Goal: Task Accomplishment & Management: Use online tool/utility

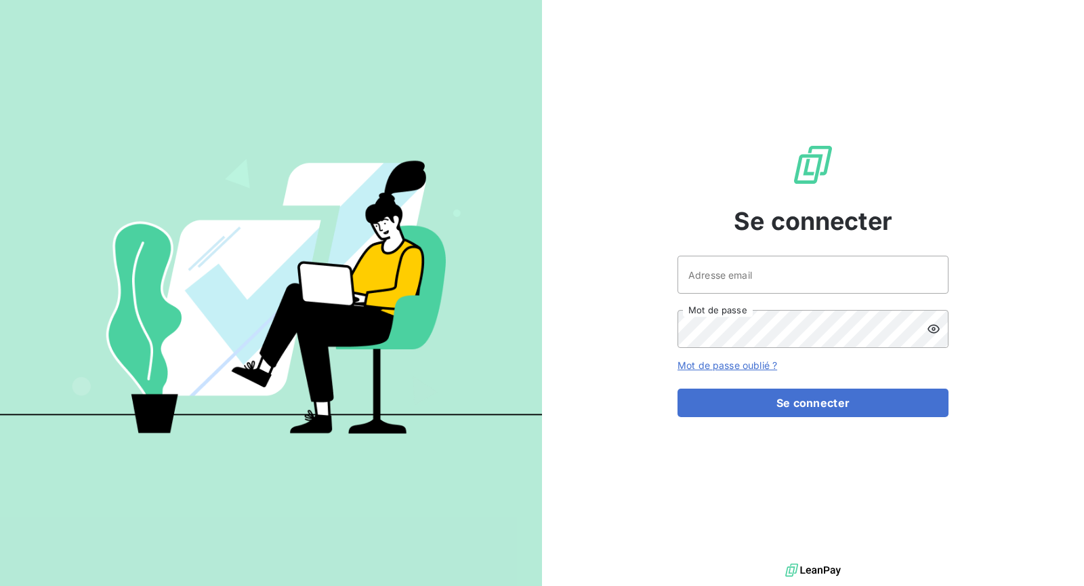
drag, startPoint x: 760, startPoint y: 245, endPoint x: 758, endPoint y: 255, distance: 10.5
click at [759, 246] on div "Se connecter Adresse email Mot de passe Mot de passe oublié ? Se connecter" at bounding box center [813, 280] width 271 height 560
click at [754, 278] on input "Adresse email" at bounding box center [813, 274] width 271 height 38
type input "[EMAIL_ADDRESS][DOMAIN_NAME]"
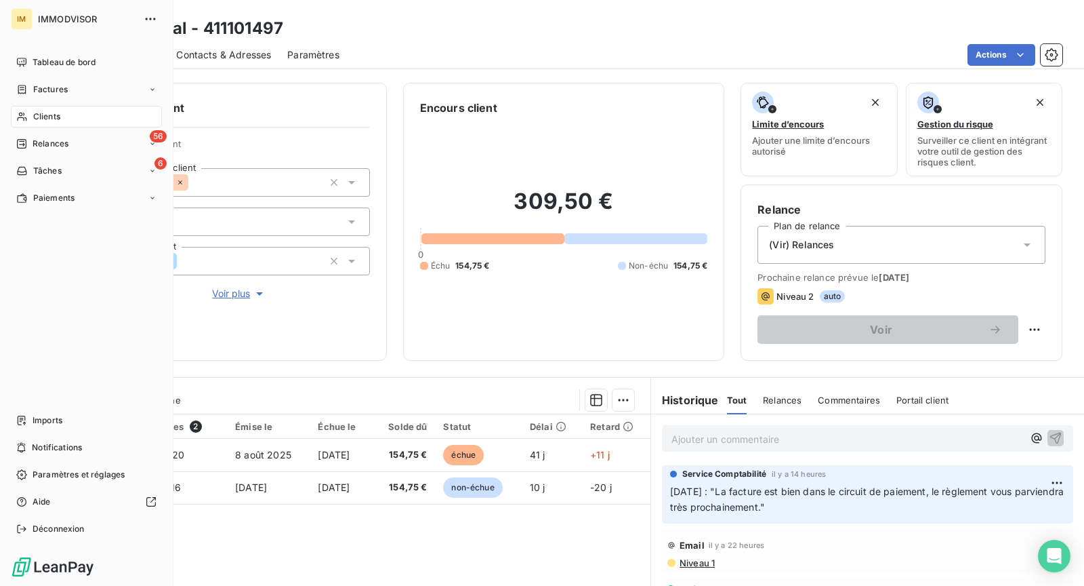
click at [23, 115] on icon at bounding box center [21, 116] width 9 height 9
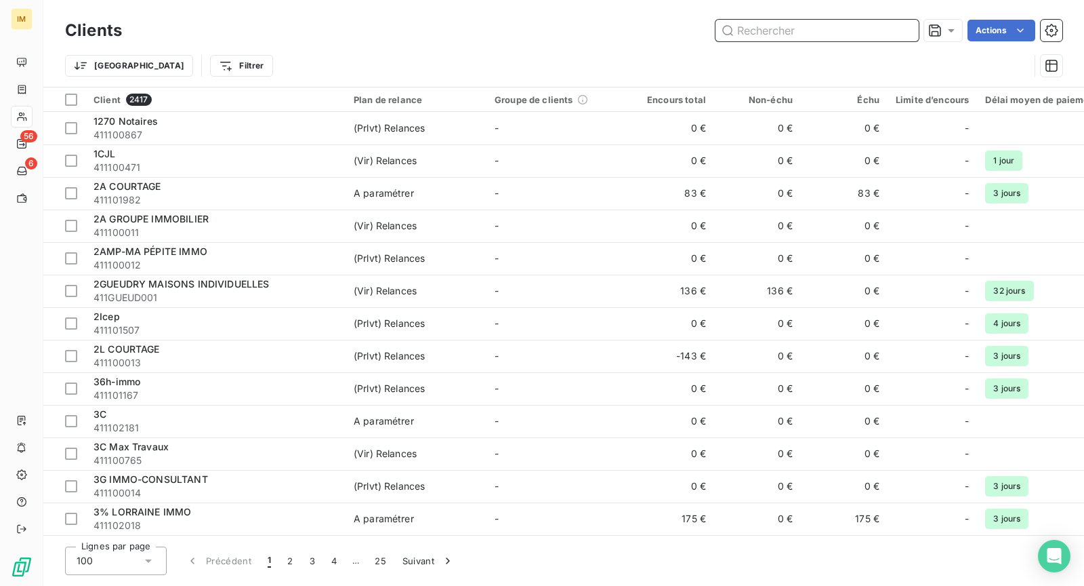
click at [842, 36] on input "text" at bounding box center [817, 31] width 203 height 22
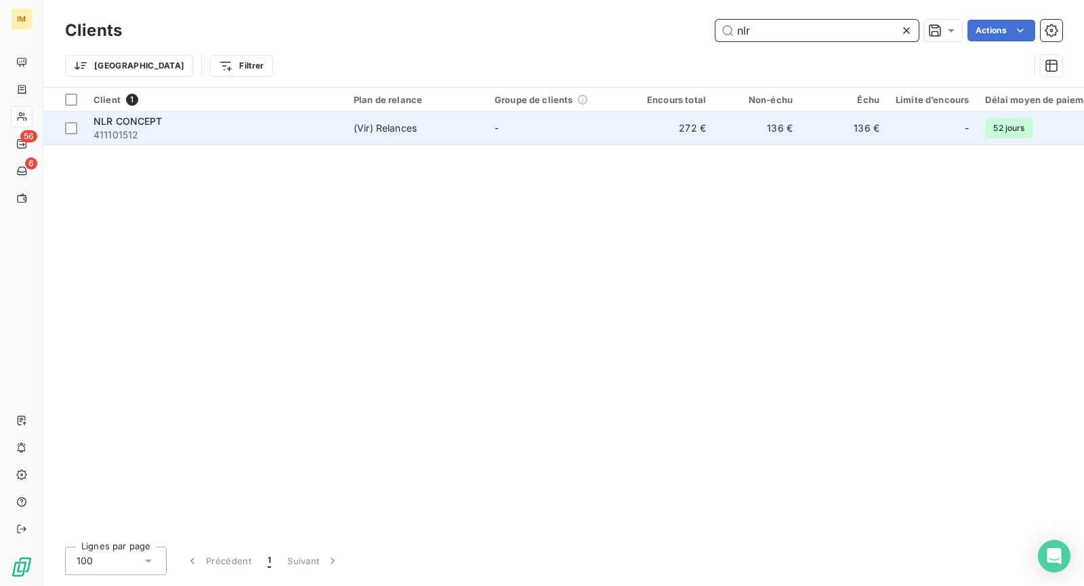
type input "nlr"
click at [415, 120] on td "(Vir) Relances" at bounding box center [416, 128] width 141 height 33
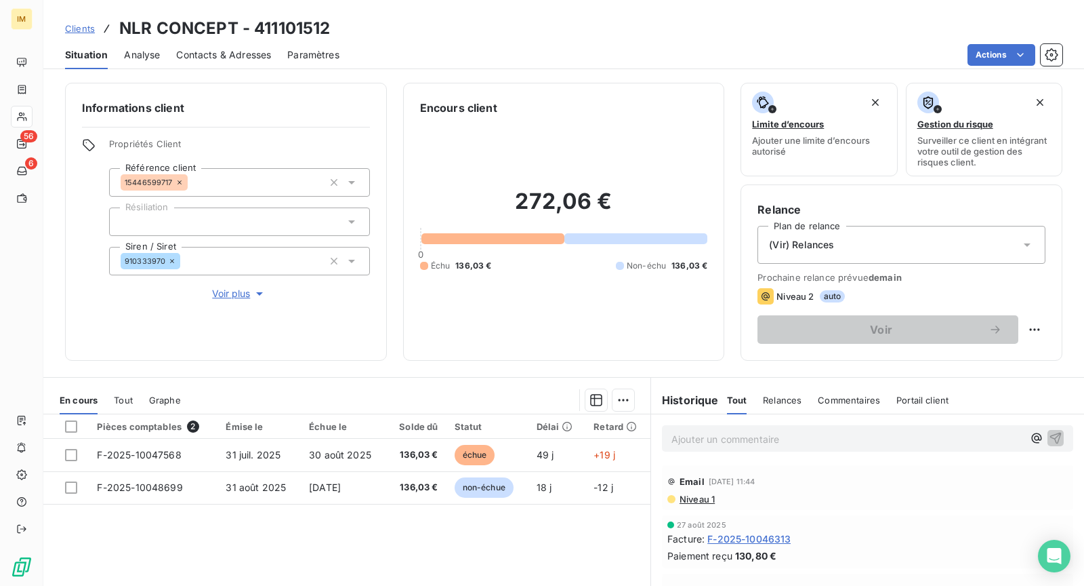
click at [1031, 327] on html "IM 56 6 Clients NLR CONCEPT - 411101512 Situation Analyse Contacts & Adresses P…" at bounding box center [542, 293] width 1084 height 586
click at [946, 253] on html "IM 56 6 Clients NLR CONCEPT - 411101512 Situation Analyse Contacts & Adresses P…" at bounding box center [542, 293] width 1084 height 586
click at [891, 241] on div "(Vir) Relances" at bounding box center [902, 245] width 288 height 38
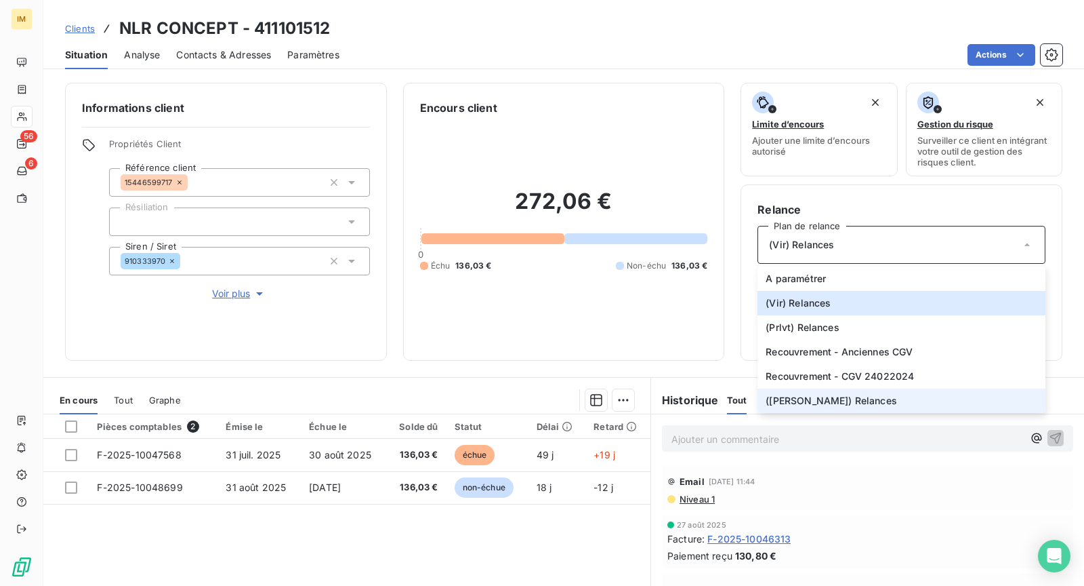
click at [809, 394] on span "([PERSON_NAME]) Relances" at bounding box center [831, 401] width 131 height 14
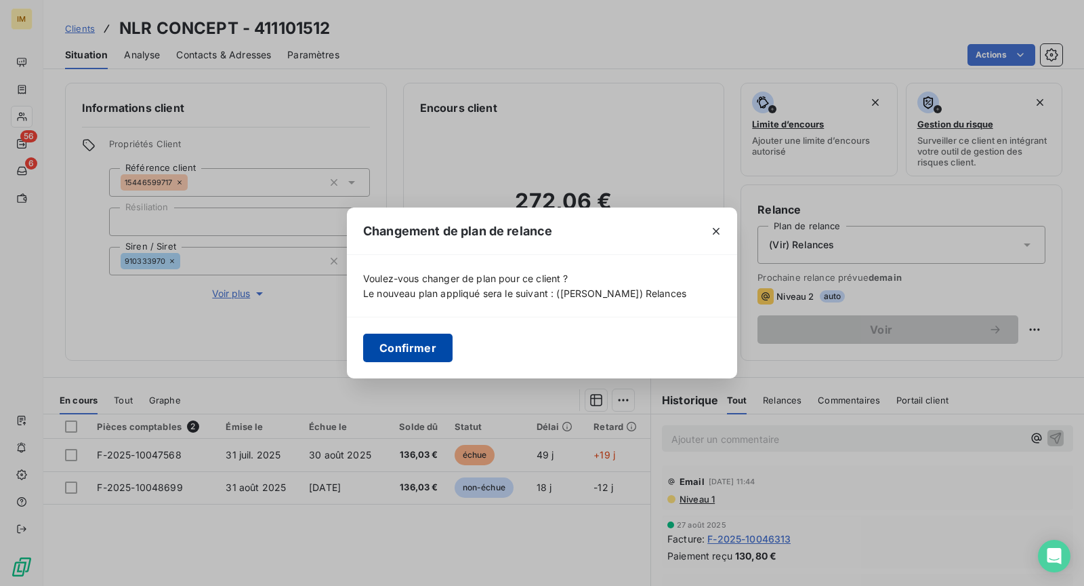
click at [410, 354] on button "Confirmer" at bounding box center [407, 347] width 89 height 28
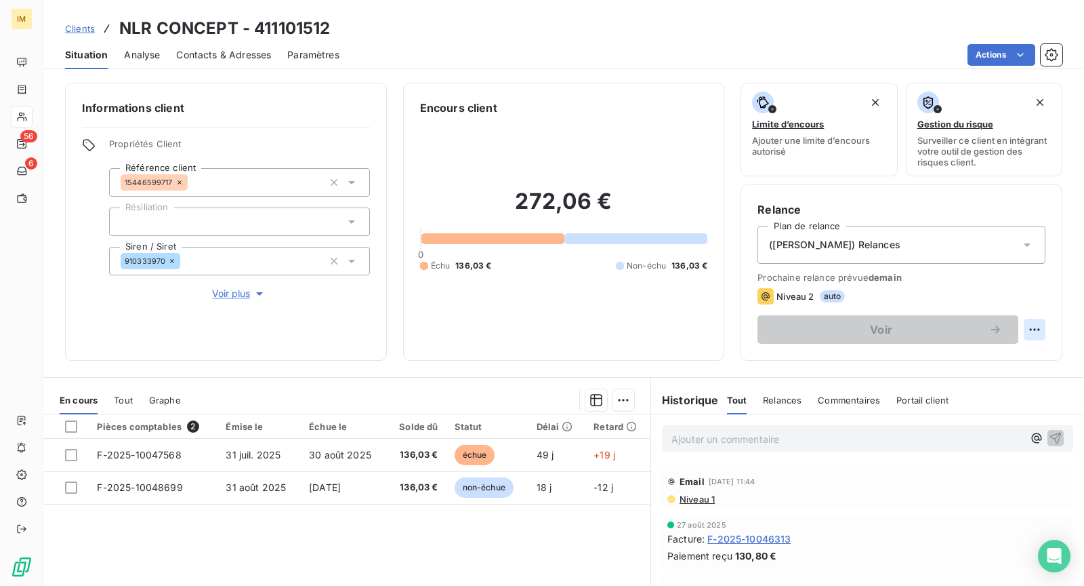
click at [1033, 330] on div "Relance Plan de relance ([PERSON_NAME]) Relances Prochaine relance prévue [DATE…" at bounding box center [902, 272] width 322 height 176
click at [1027, 329] on html "IM 56 6 Clients NLR CONCEPT - 411101512 Situation Analyse Contacts & Adresses P…" at bounding box center [542, 293] width 1084 height 586
drag, startPoint x: 1018, startPoint y: 355, endPoint x: 991, endPoint y: 355, distance: 26.4
click at [1018, 355] on div "Replanifier cette action" at bounding box center [967, 358] width 121 height 22
select select "8"
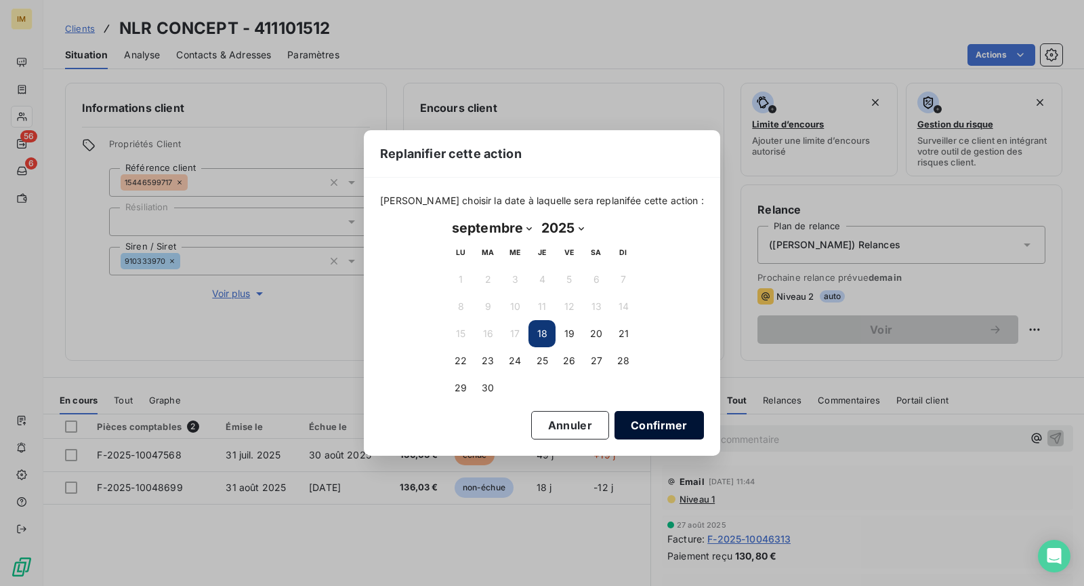
click at [623, 415] on button "Confirmer" at bounding box center [659, 425] width 89 height 28
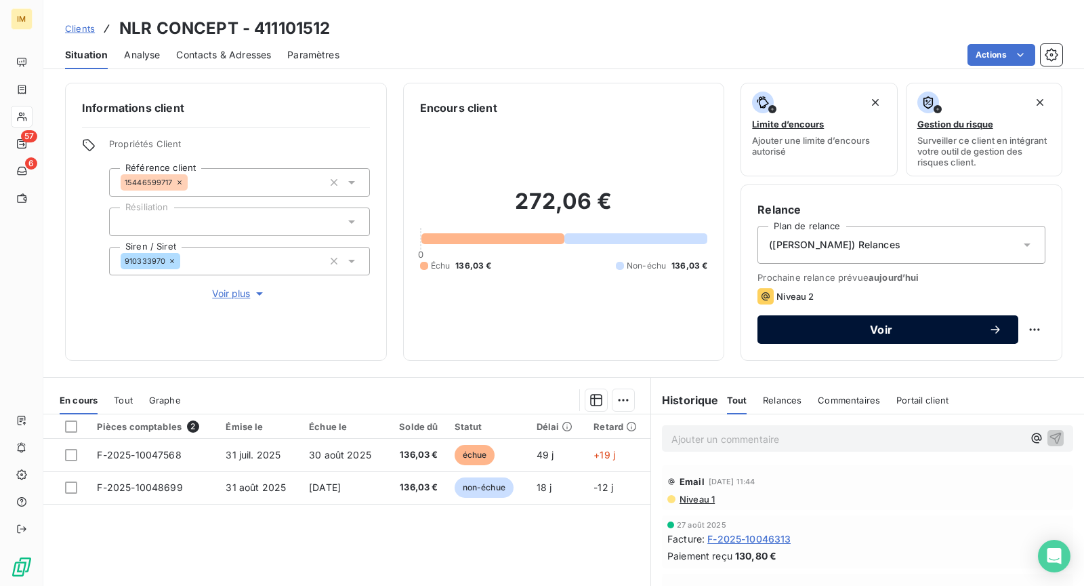
click at [852, 329] on span "Voir" at bounding box center [881, 329] width 215 height 11
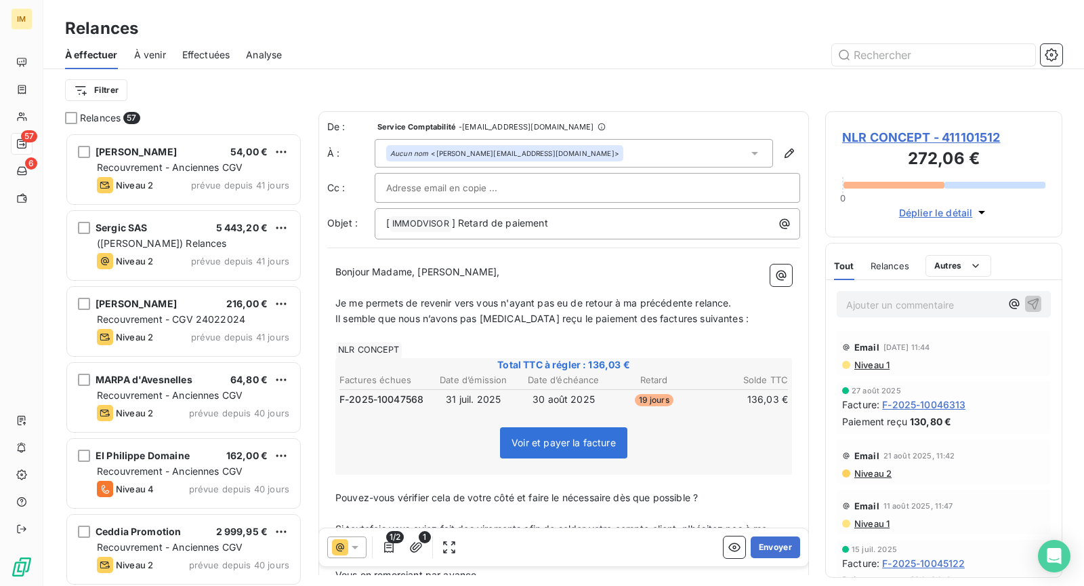
drag, startPoint x: 749, startPoint y: 302, endPoint x: 314, endPoint y: 302, distance: 435.1
click at [314, 302] on div "Relances 57 PHILIPPE COURONNE 54,00 € Recouvrement - Anciennes CGV Niveau 2 pré…" at bounding box center [563, 348] width 1041 height 474
click at [540, 316] on span "Nous avons bien reçu votre règlement et nous vous en remercions, cependant il s…" at bounding box center [557, 310] width 444 height 27
click at [589, 317] on span "Nous avons bien reçu votre règlement et nous vous en remercions, cependant il s…" at bounding box center [557, 310] width 444 height 27
click at [630, 317] on span "Nous avons bien reçu votre règlement et nous vous en remercions, cependant il s…" at bounding box center [557, 310] width 444 height 27
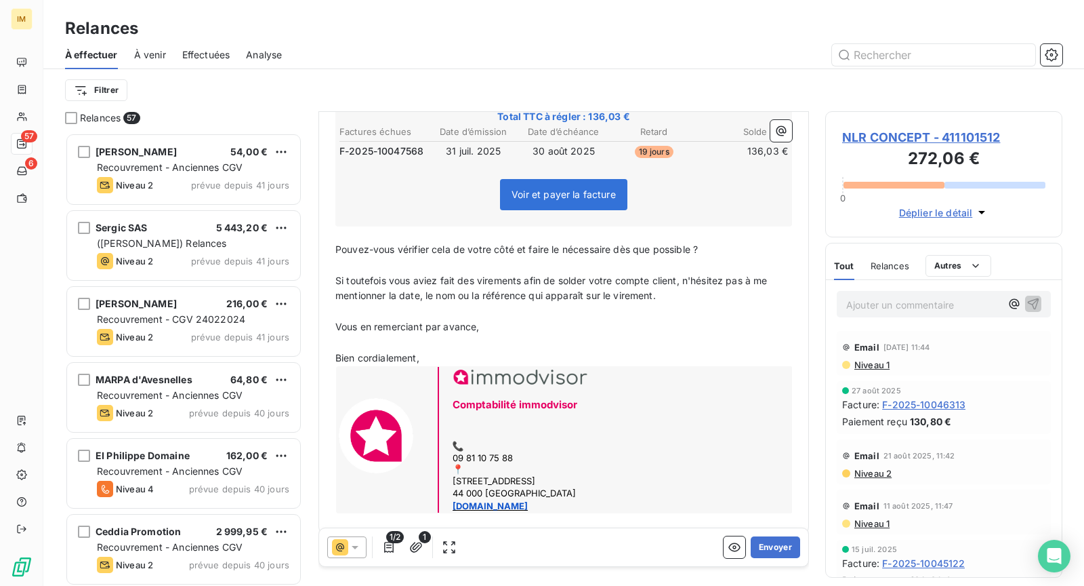
scroll to position [258, 0]
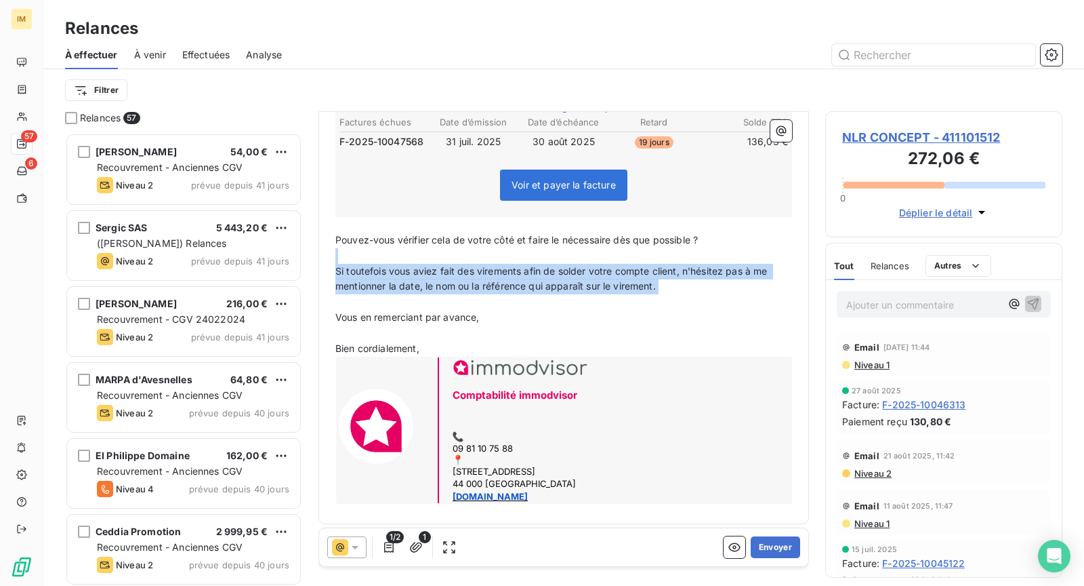
drag, startPoint x: 651, startPoint y: 287, endPoint x: 326, endPoint y: 259, distance: 326.5
click at [326, 259] on div "De : Service Comptabilité - [EMAIL_ADDRESS][DOMAIN_NAME] À : Aucun nom <[PERSON…" at bounding box center [564, 189] width 491 height 670
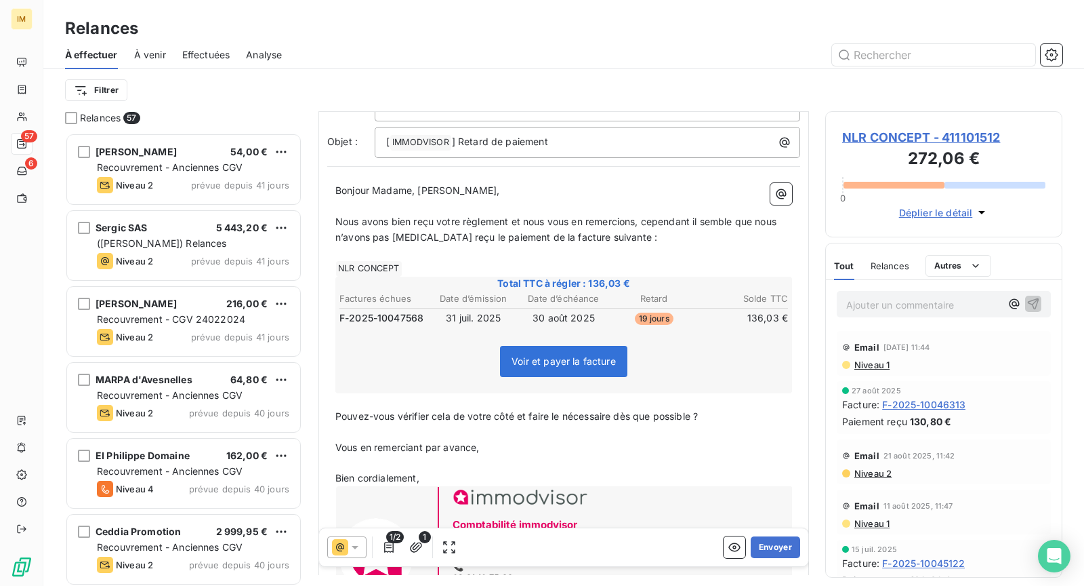
scroll to position [0, 0]
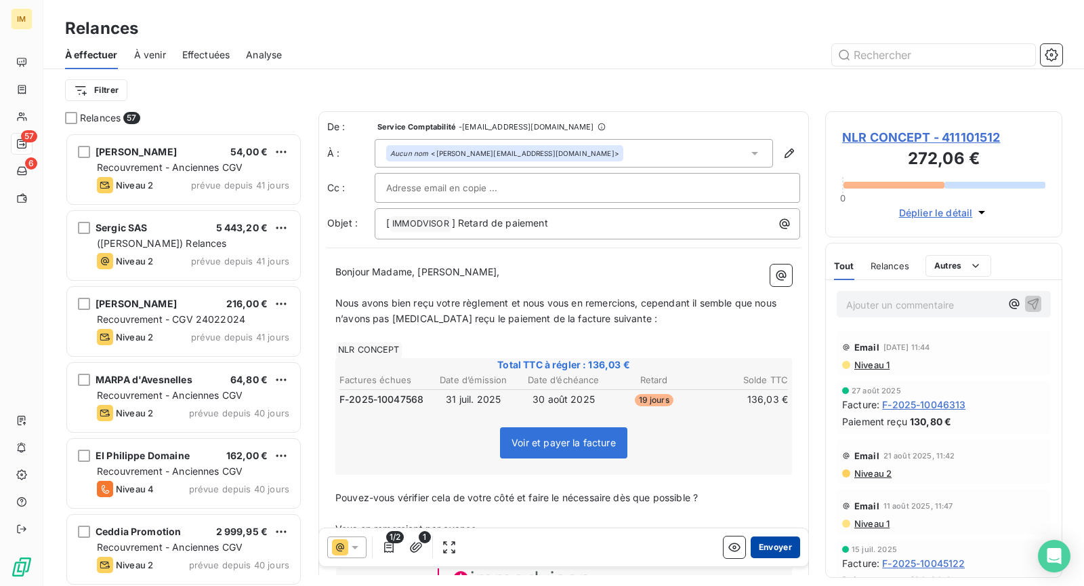
click at [766, 544] on button "Envoyer" at bounding box center [775, 547] width 49 height 22
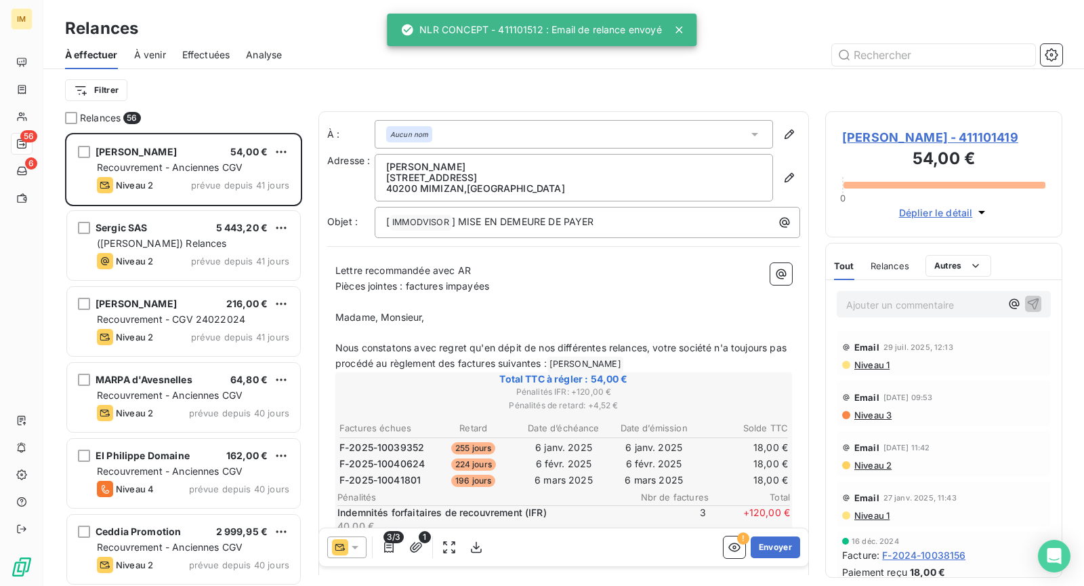
click at [884, 136] on span "[PERSON_NAME] - 411101419" at bounding box center [943, 137] width 203 height 18
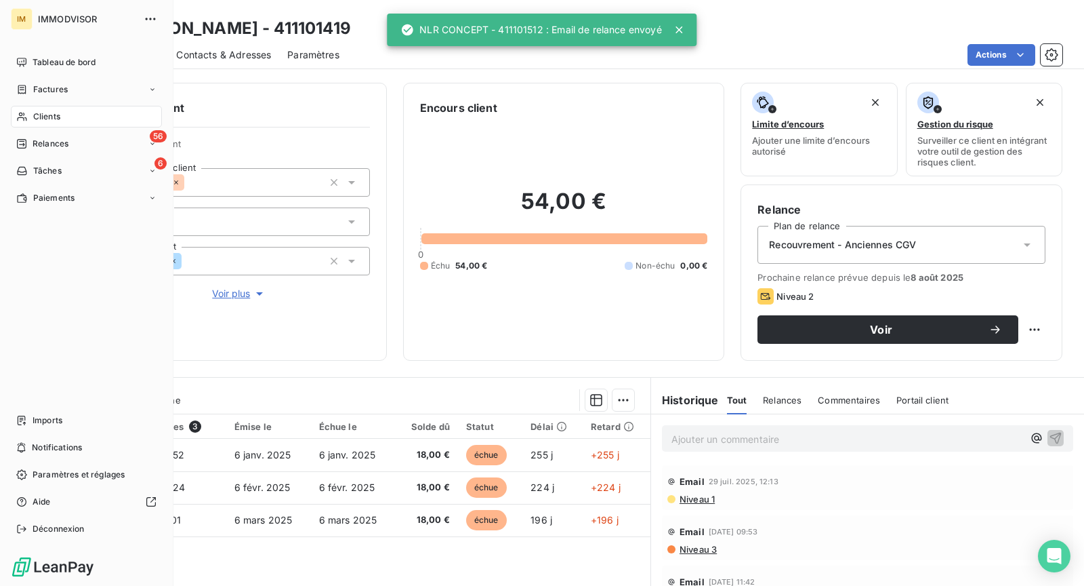
click at [37, 119] on span "Clients" at bounding box center [46, 116] width 27 height 12
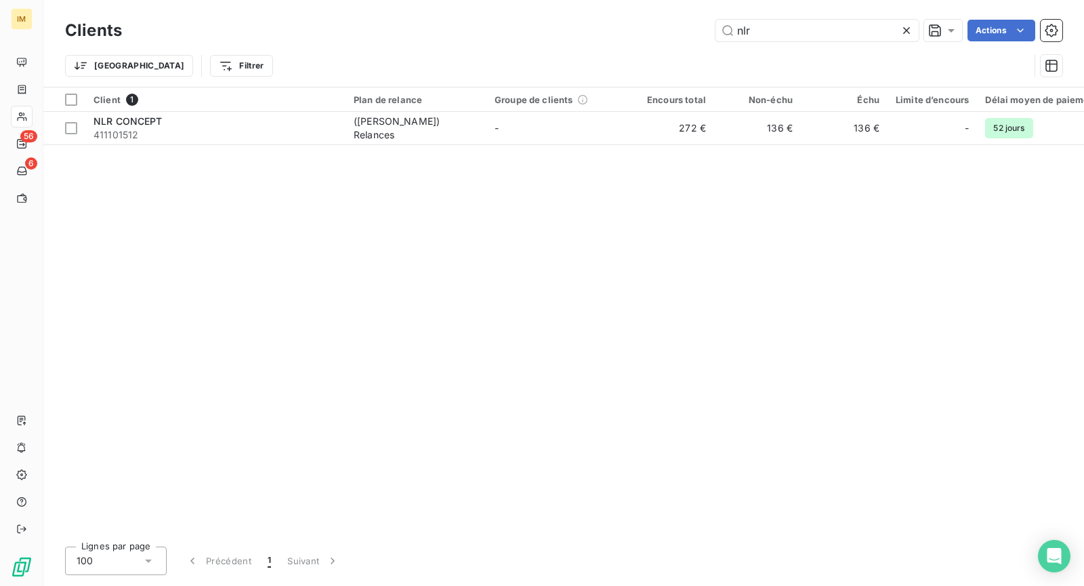
click at [350, 147] on div "Client 1 Plan de relance Groupe de clients Encours total Non-échu Échu Limite d…" at bounding box center [563, 311] width 1041 height 448
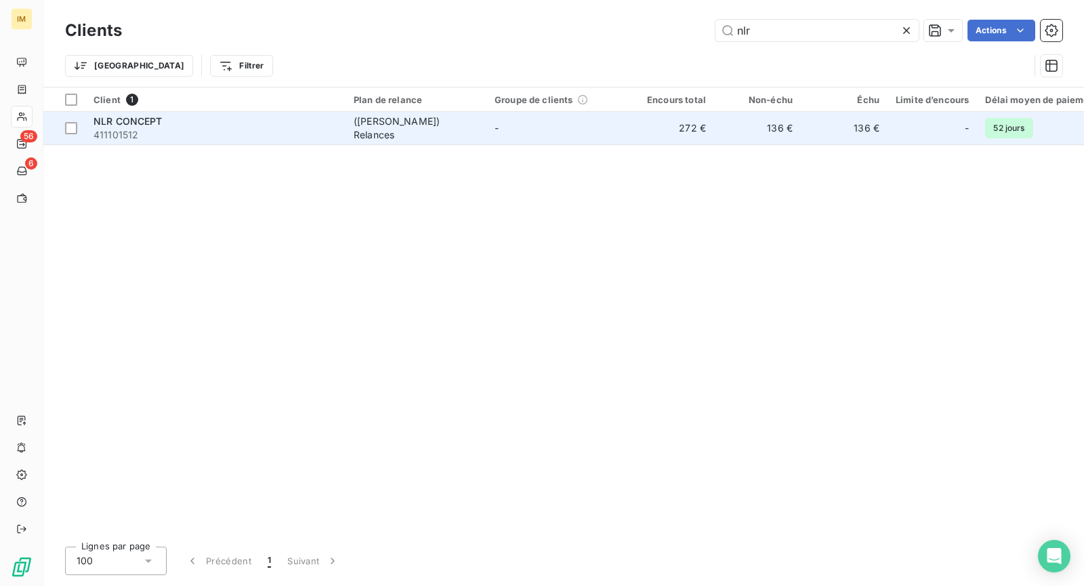
click at [357, 127] on div "([PERSON_NAME]) Relances" at bounding box center [416, 128] width 125 height 27
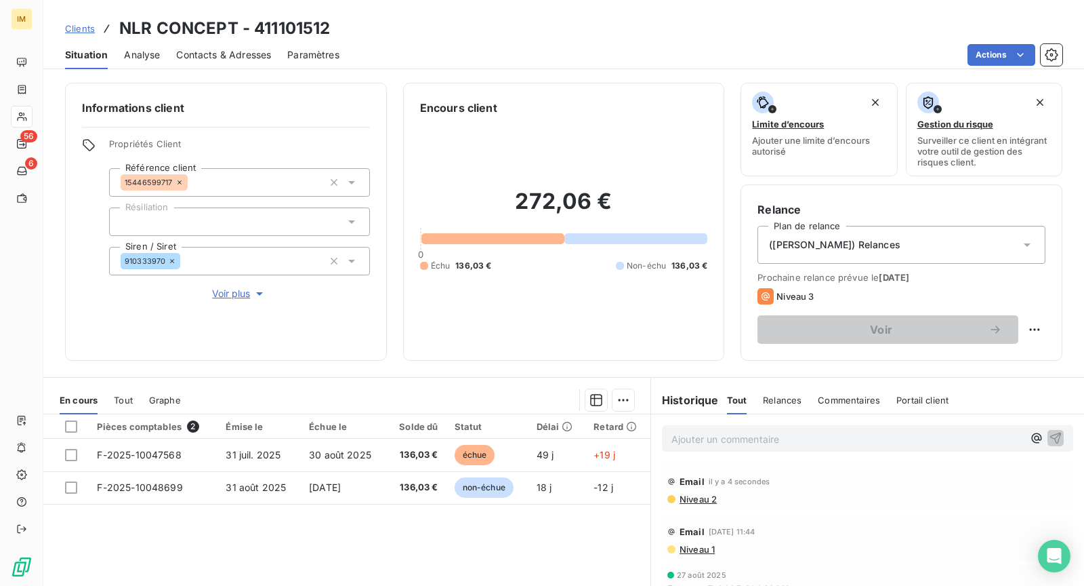
click at [1006, 247] on div "([PERSON_NAME]) Relances" at bounding box center [902, 245] width 288 height 38
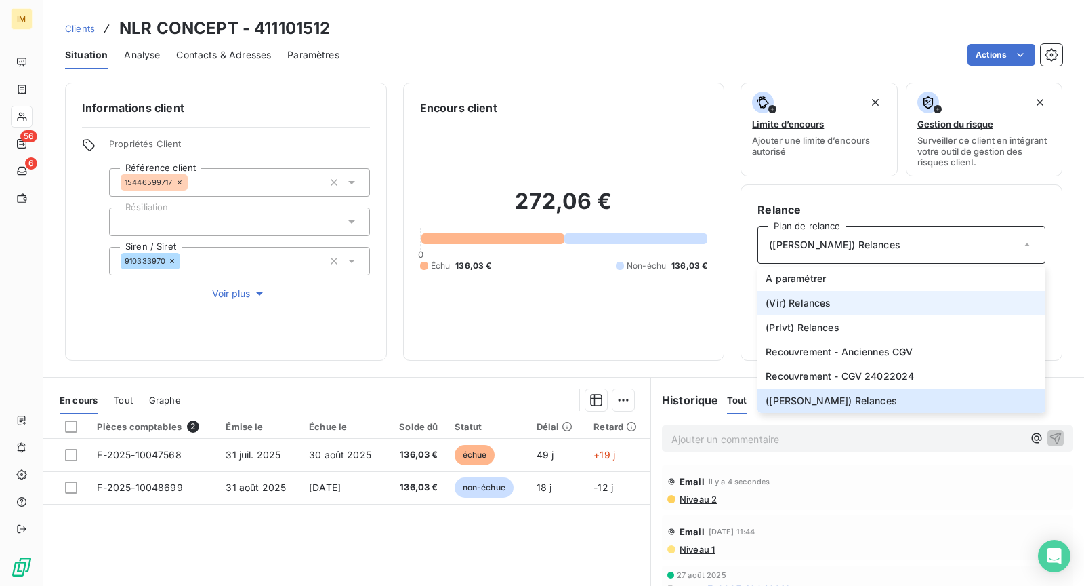
click at [874, 303] on li "(Vir) Relances" at bounding box center [902, 303] width 288 height 24
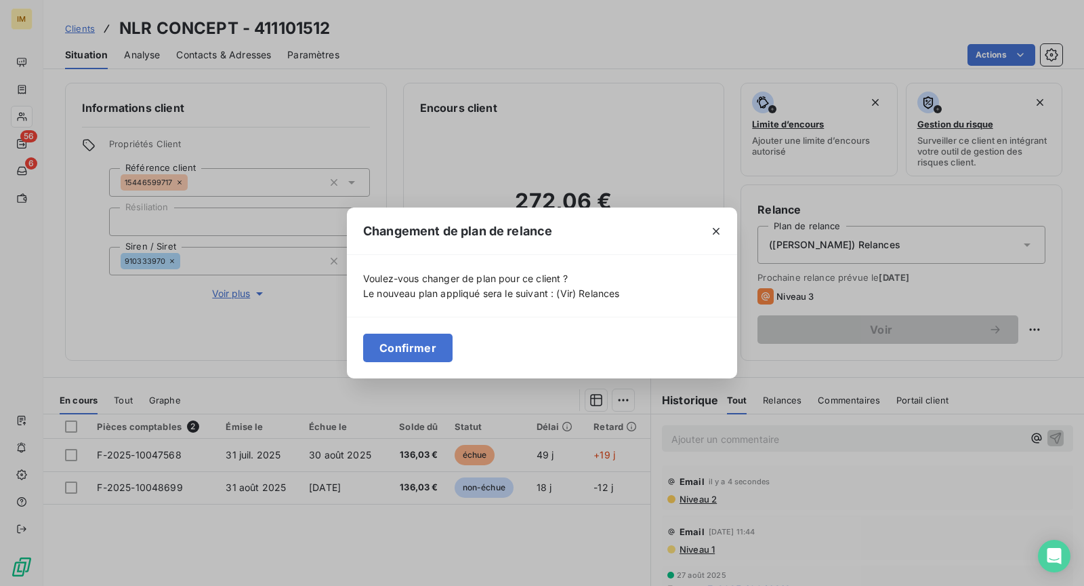
click at [412, 340] on button "Confirmer" at bounding box center [407, 347] width 89 height 28
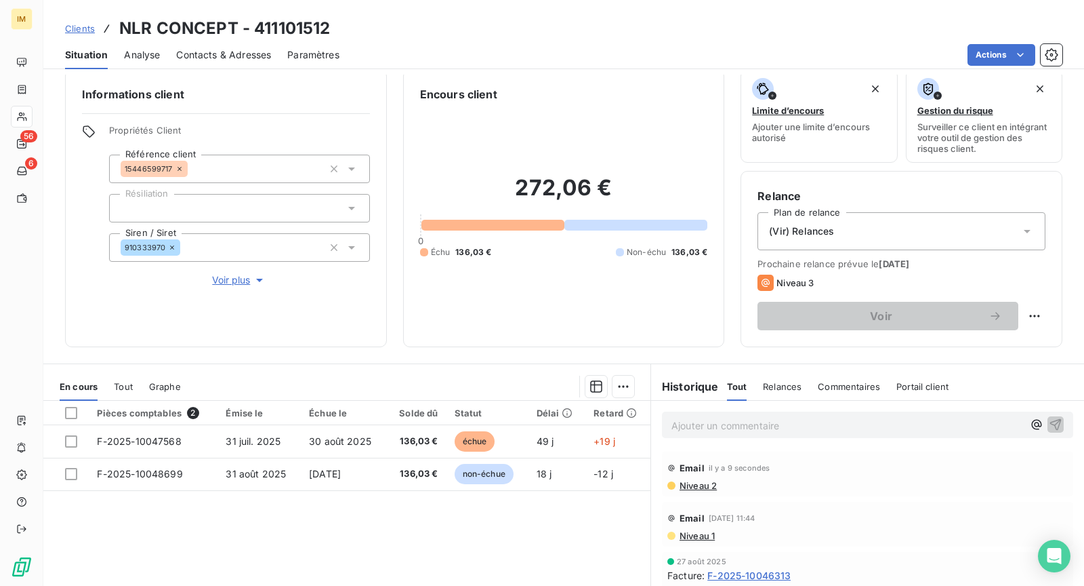
scroll to position [28, 0]
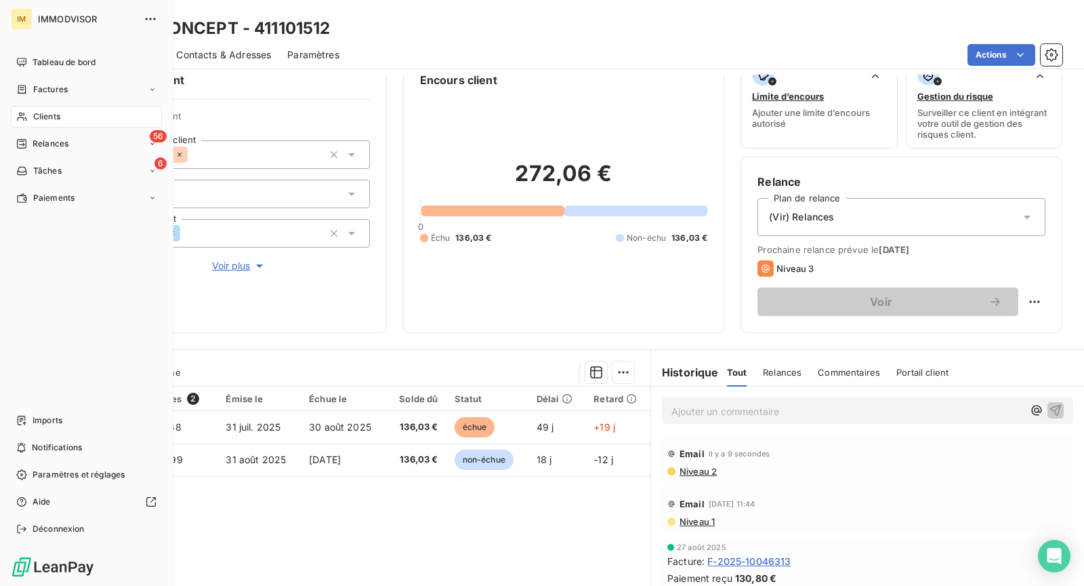
click at [65, 112] on div "Clients" at bounding box center [86, 117] width 151 height 22
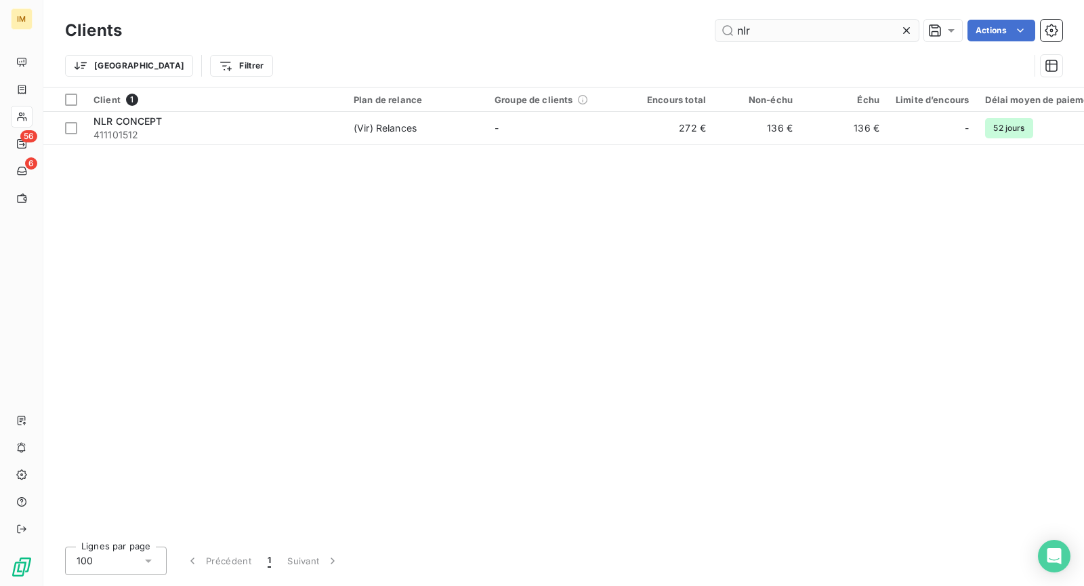
click at [792, 28] on input "nlr" at bounding box center [817, 31] width 203 height 22
type input "i"
type input "tiare"
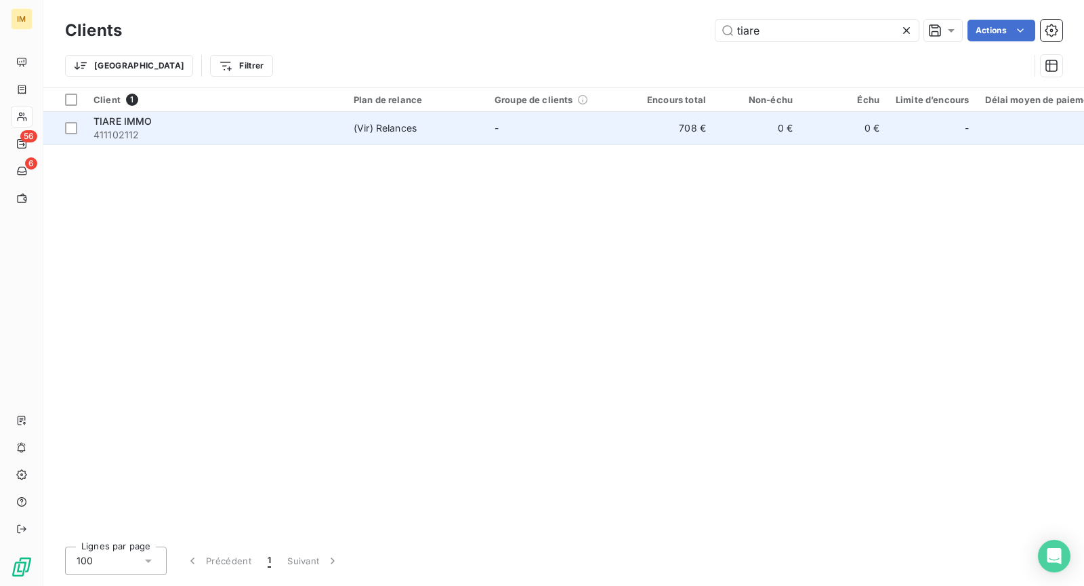
drag, startPoint x: 619, startPoint y: 110, endPoint x: 625, endPoint y: 119, distance: 11.3
click at [619, 110] on th "Groupe de clients" at bounding box center [557, 99] width 141 height 24
click at [628, 125] on td "708 €" at bounding box center [671, 128] width 87 height 33
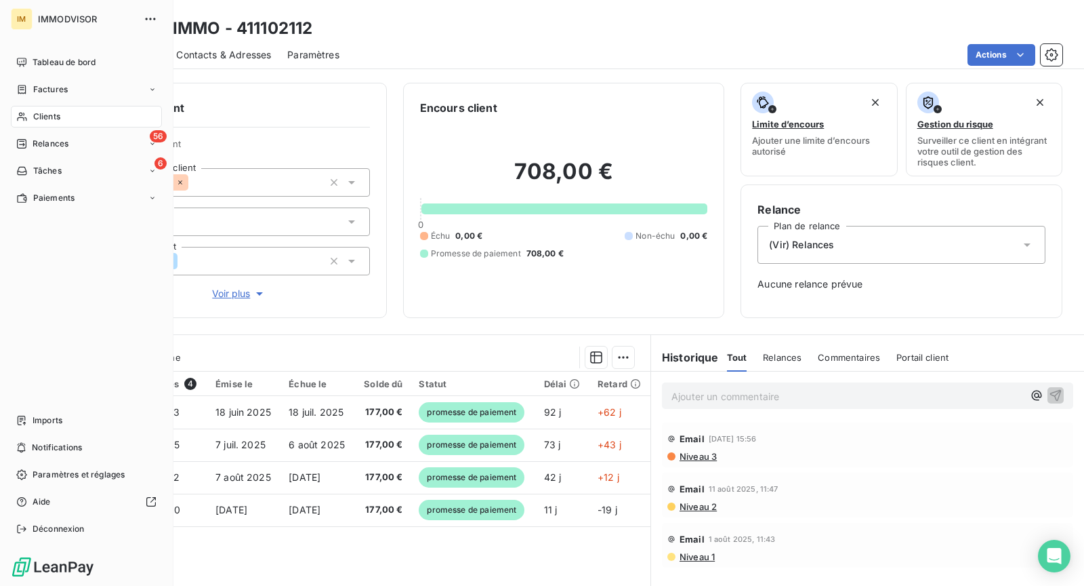
click at [26, 115] on icon at bounding box center [22, 116] width 12 height 11
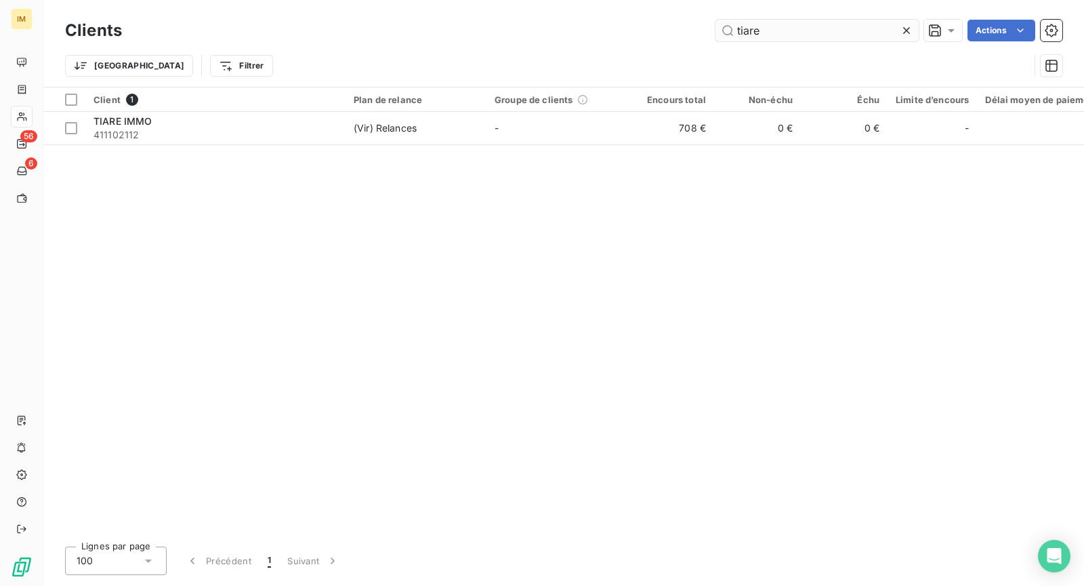
click at [779, 36] on input "tiare" at bounding box center [817, 31] width 203 height 22
click at [779, 27] on input "tiare" at bounding box center [817, 31] width 203 height 22
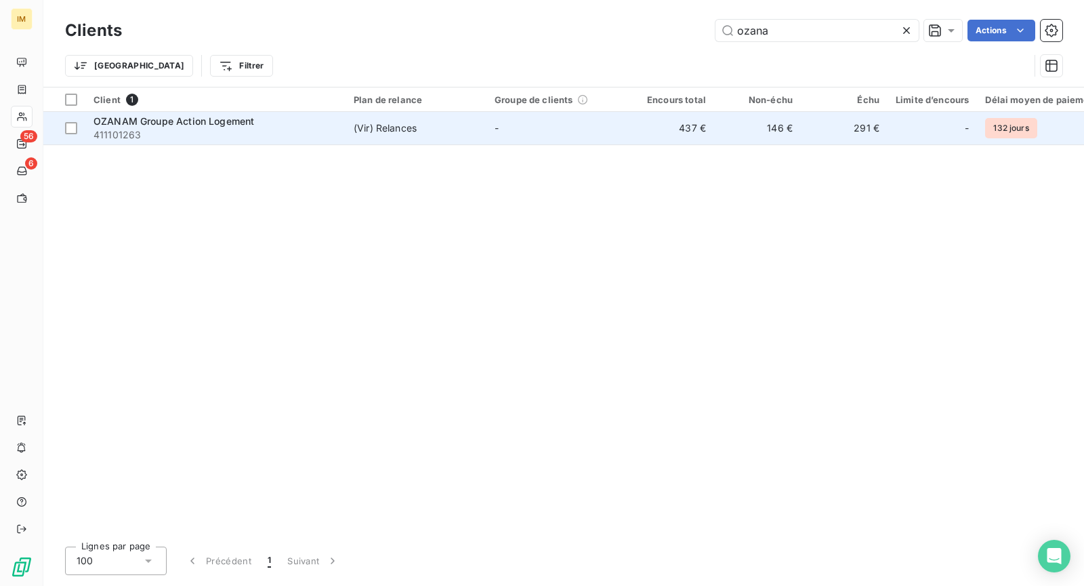
type input "ozana"
click at [400, 124] on div "(Vir) Relances" at bounding box center [385, 128] width 63 height 14
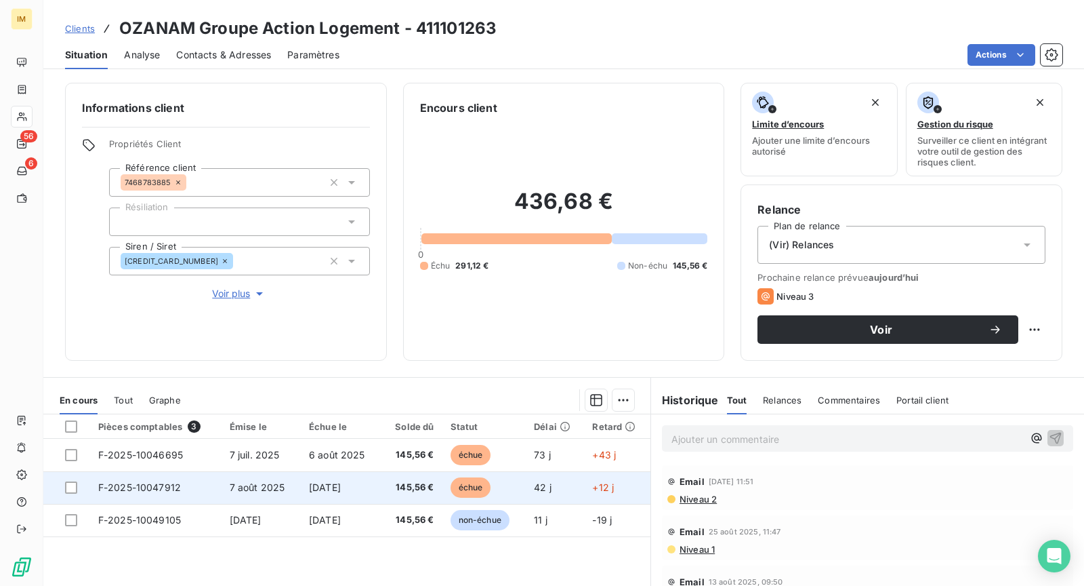
click at [277, 484] on span "7 août 2025" at bounding box center [258, 487] width 56 height 12
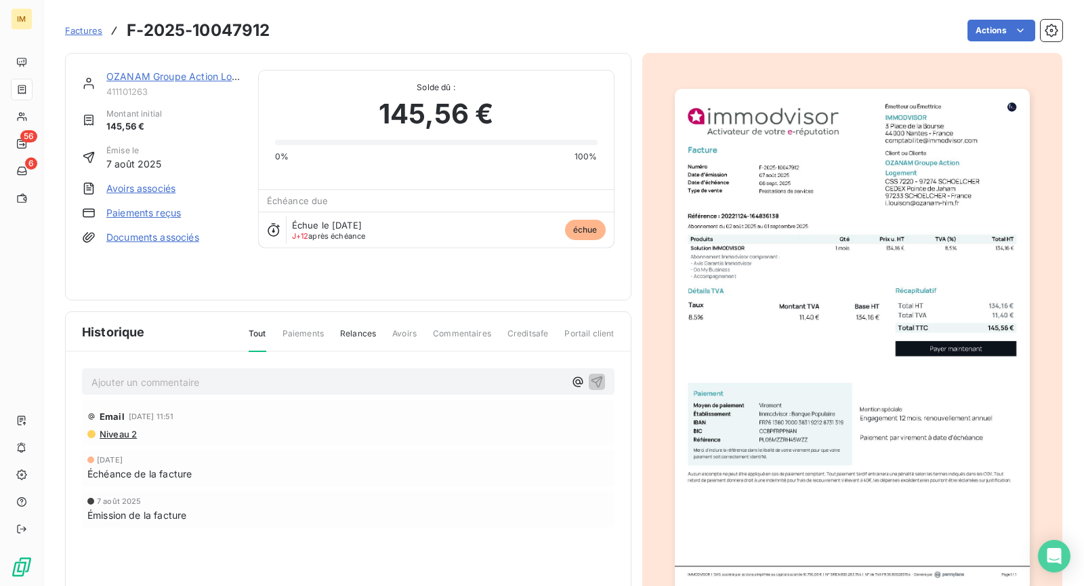
click at [171, 67] on div "OZANAM Groupe Action Logement 411101263 Montant initial 145,56 € Émise le [DATE…" at bounding box center [348, 176] width 567 height 247
click at [177, 77] on link "OZANAM Groupe Action Logement" at bounding box center [186, 76] width 160 height 12
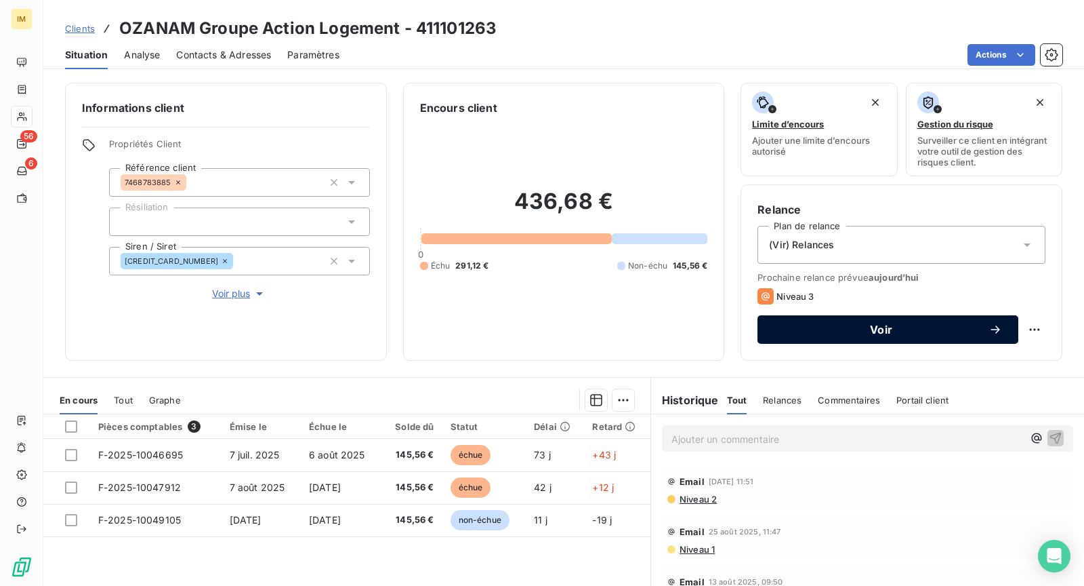
click at [942, 325] on span "Voir" at bounding box center [881, 329] width 215 height 11
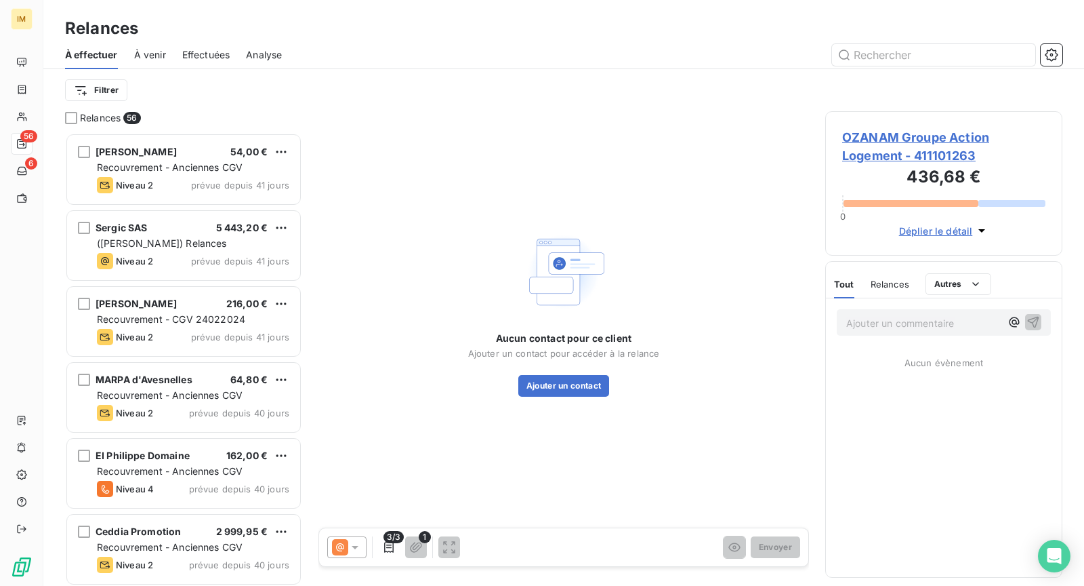
scroll to position [442, 226]
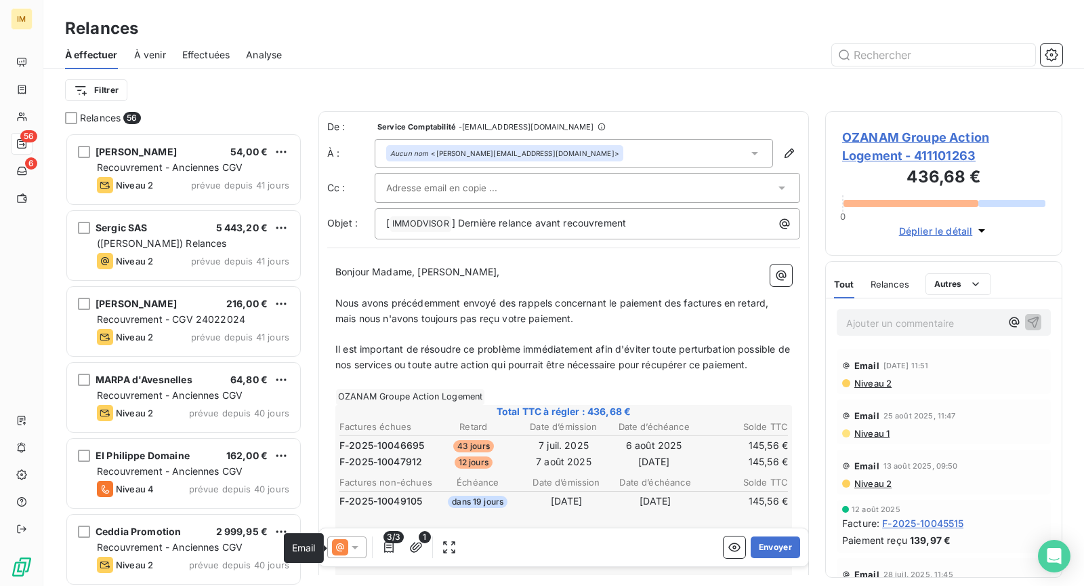
click at [342, 549] on icon at bounding box center [340, 547] width 8 height 8
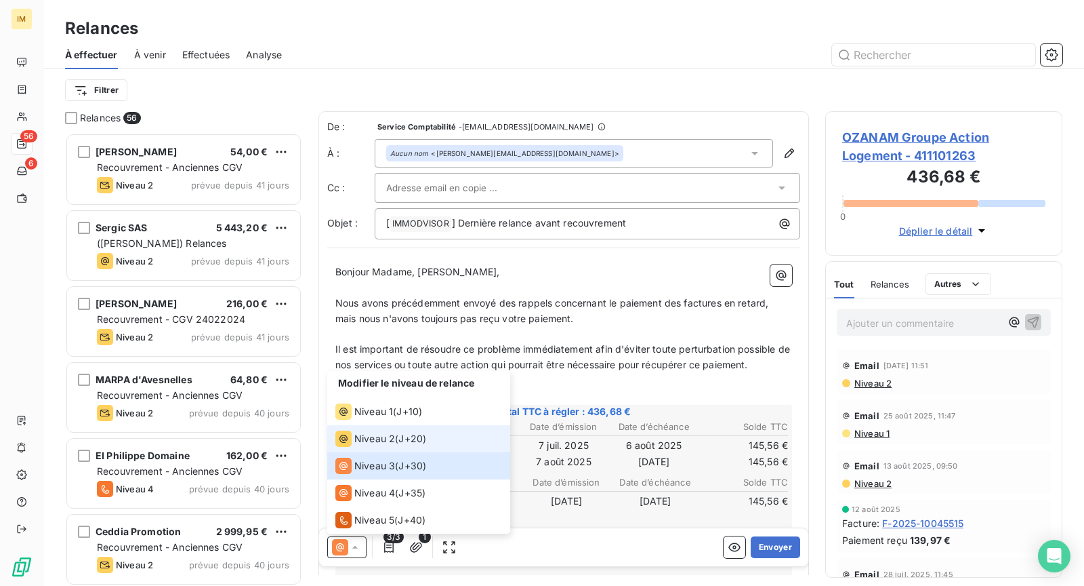
click at [390, 440] on span "Niveau 2" at bounding box center [374, 439] width 41 height 14
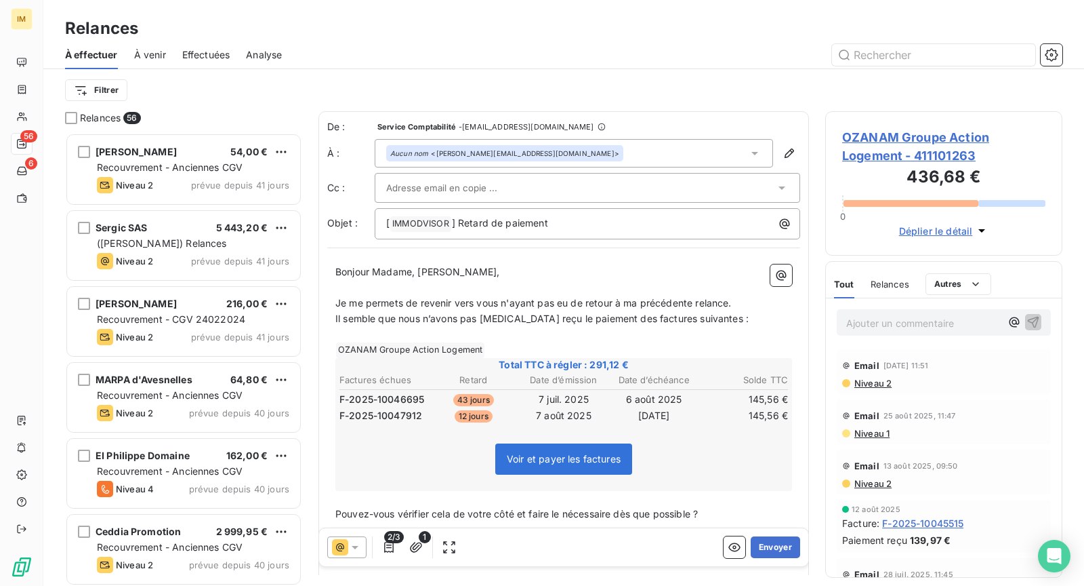
click at [576, 190] on div at bounding box center [580, 188] width 389 height 20
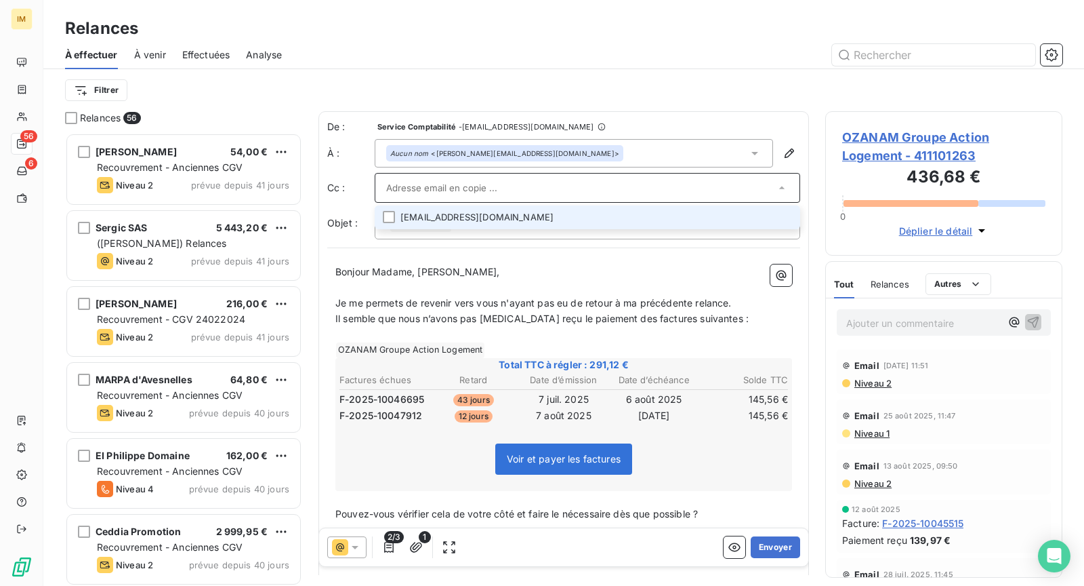
click at [646, 216] on li "[EMAIL_ADDRESS][DOMAIN_NAME]" at bounding box center [588, 217] width 426 height 24
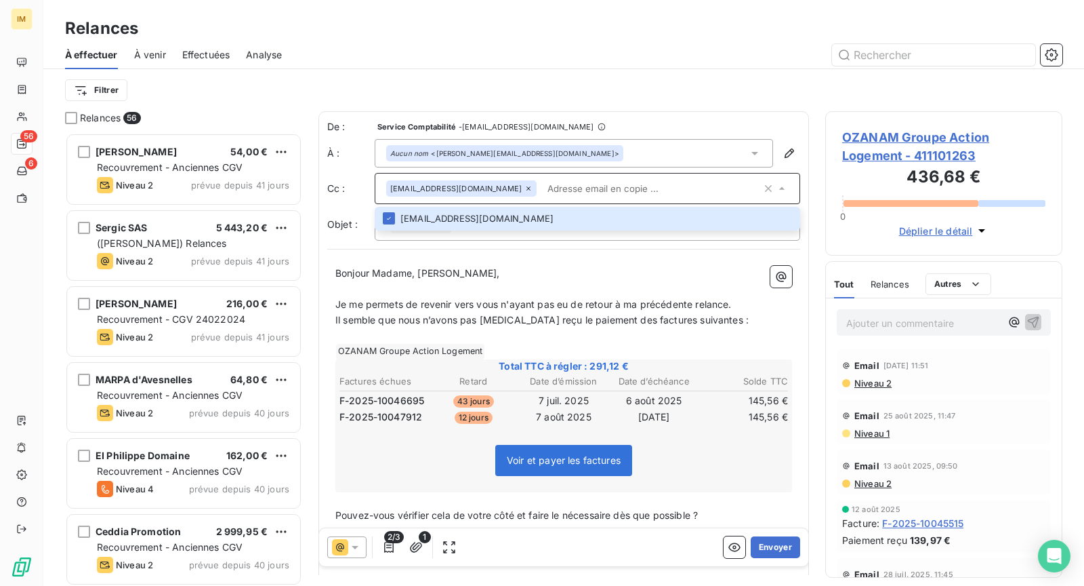
click at [455, 294] on p "﻿" at bounding box center [563, 289] width 457 height 16
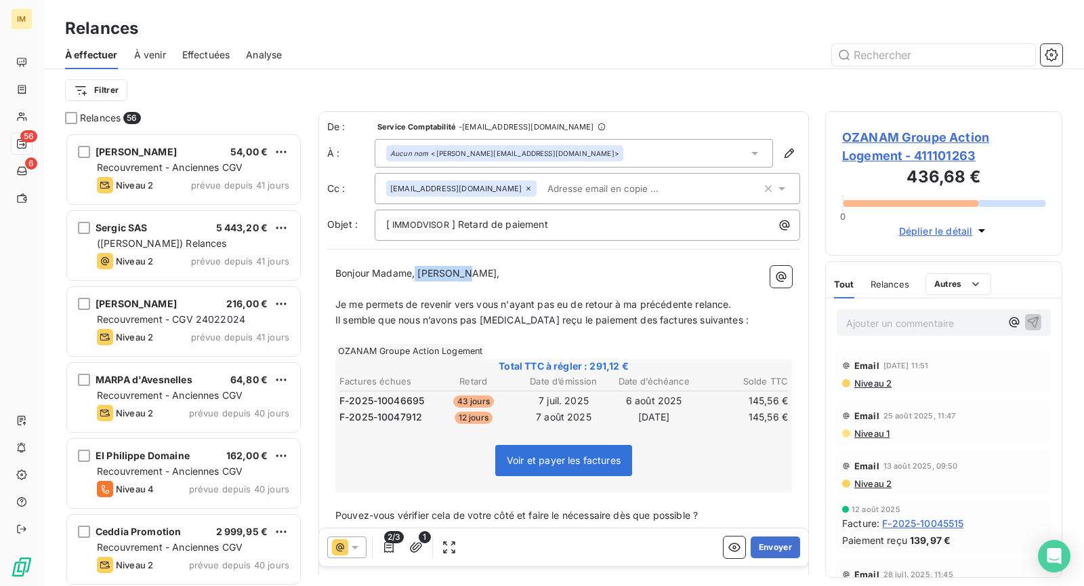
drag, startPoint x: 415, startPoint y: 272, endPoint x: 552, endPoint y: 272, distance: 136.9
click at [550, 272] on p "Bonjour Madame, [PERSON_NAME]," at bounding box center [563, 274] width 457 height 16
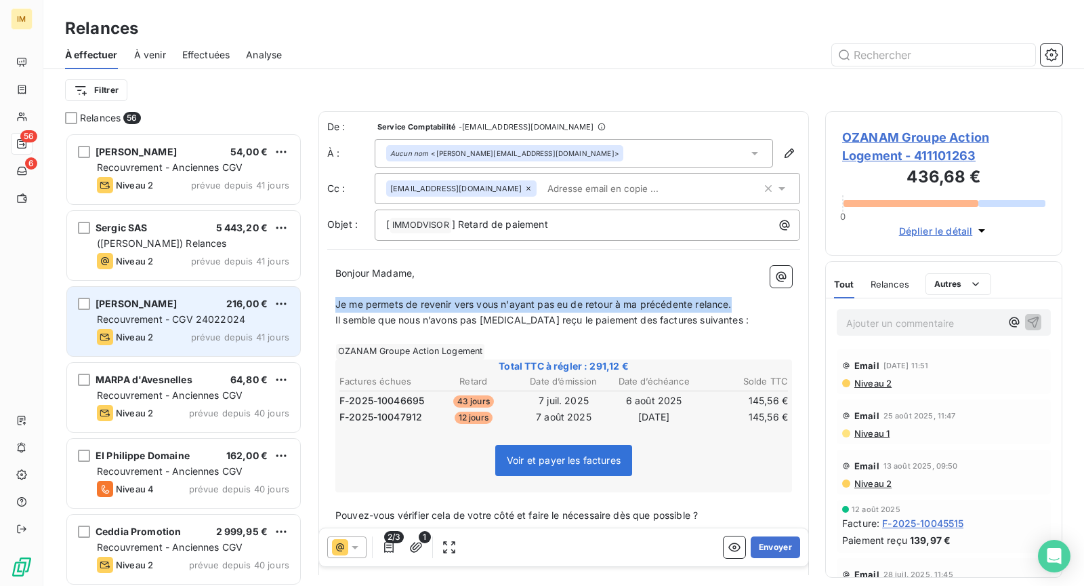
drag, startPoint x: 732, startPoint y: 303, endPoint x: 297, endPoint y: 297, distance: 435.1
click at [297, 297] on div "Relances 56 PHILIPPE COURONNE 54,00 € Recouvrement - Anciennes CGV Niveau 2 pré…" at bounding box center [563, 348] width 1041 height 474
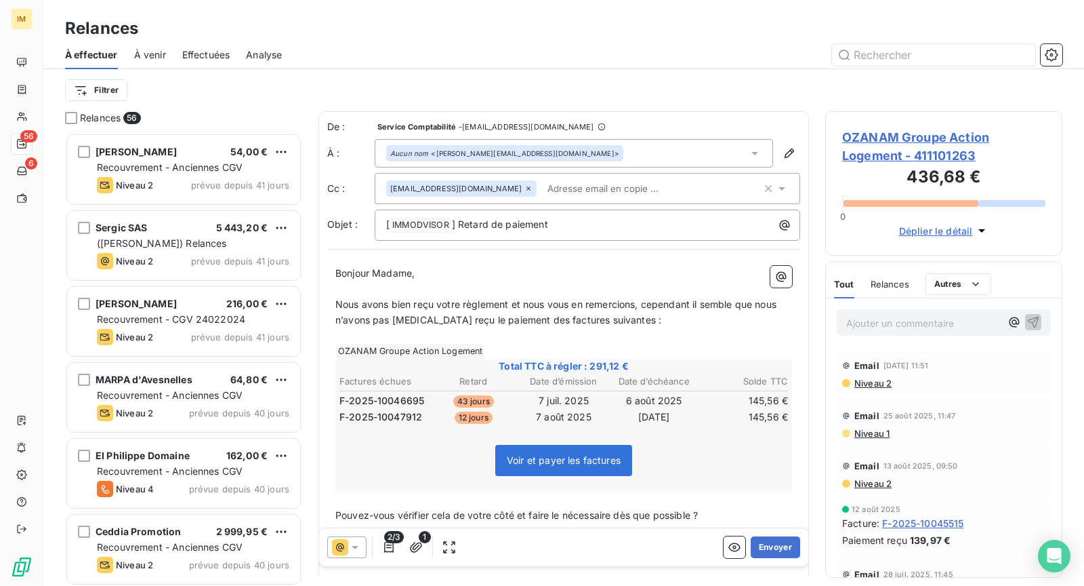
click at [546, 316] on span "Nous avons bien reçu votre règlement et nous vous en remercions, cependant il s…" at bounding box center [557, 311] width 444 height 27
click at [591, 318] on span "Nous avons bien reçu votre règlement et nous vous en remercions, cependant il s…" at bounding box center [557, 311] width 444 height 27
click at [632, 318] on span "Nous avons bien reçu votre règlement et nous vous en remercions, cependant il s…" at bounding box center [557, 311] width 444 height 27
click at [390, 545] on icon "button" at bounding box center [388, 546] width 9 height 11
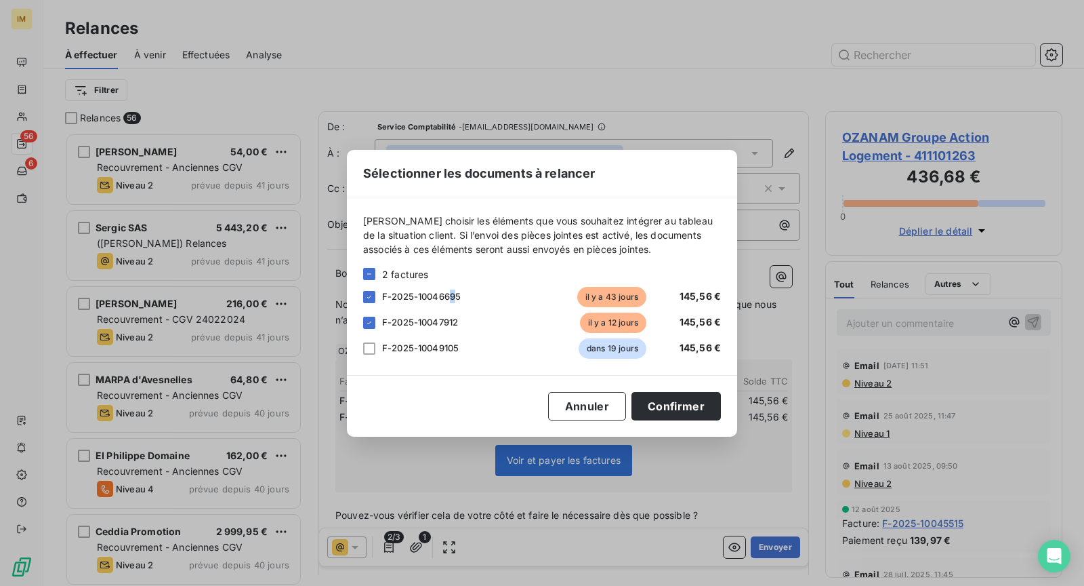
click at [453, 295] on span "F-2025-10046695" at bounding box center [421, 296] width 79 height 11
click at [370, 299] on div at bounding box center [369, 297] width 12 height 12
click at [672, 396] on button "Confirmer" at bounding box center [676, 406] width 89 height 28
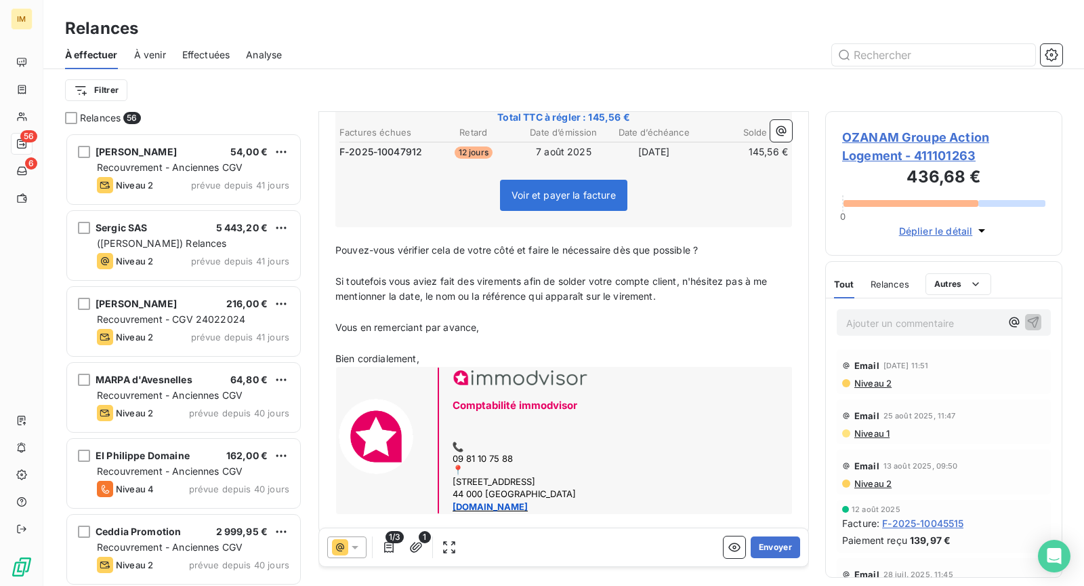
scroll to position [188, 0]
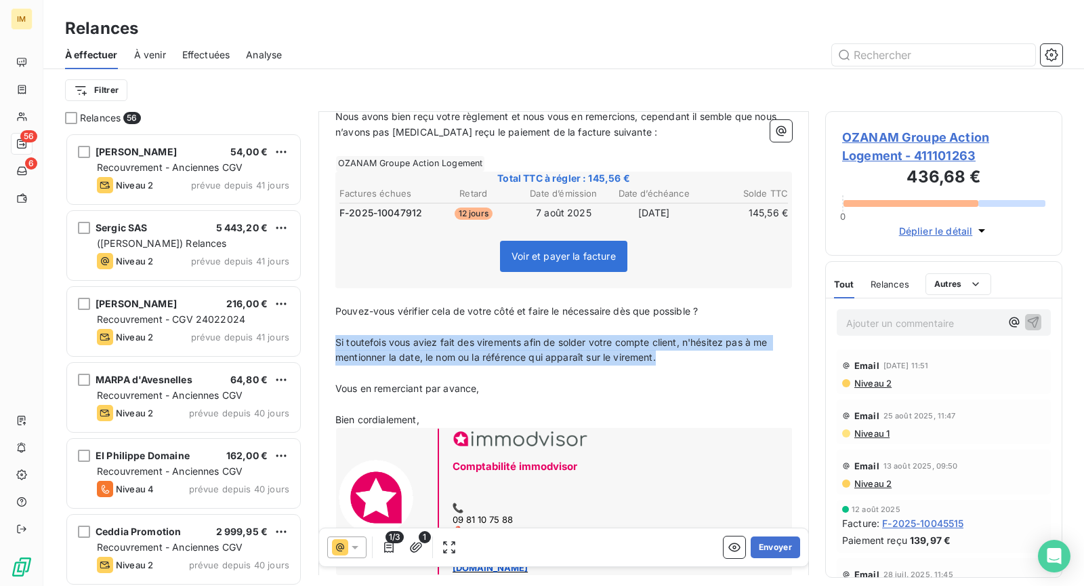
drag, startPoint x: 669, startPoint y: 348, endPoint x: 353, endPoint y: 335, distance: 316.1
click at [317, 335] on div "Relances 56 PHILIPPE COURONNE 54,00 € Recouvrement - Anciennes CGV Niveau 2 pré…" at bounding box center [563, 348] width 1041 height 474
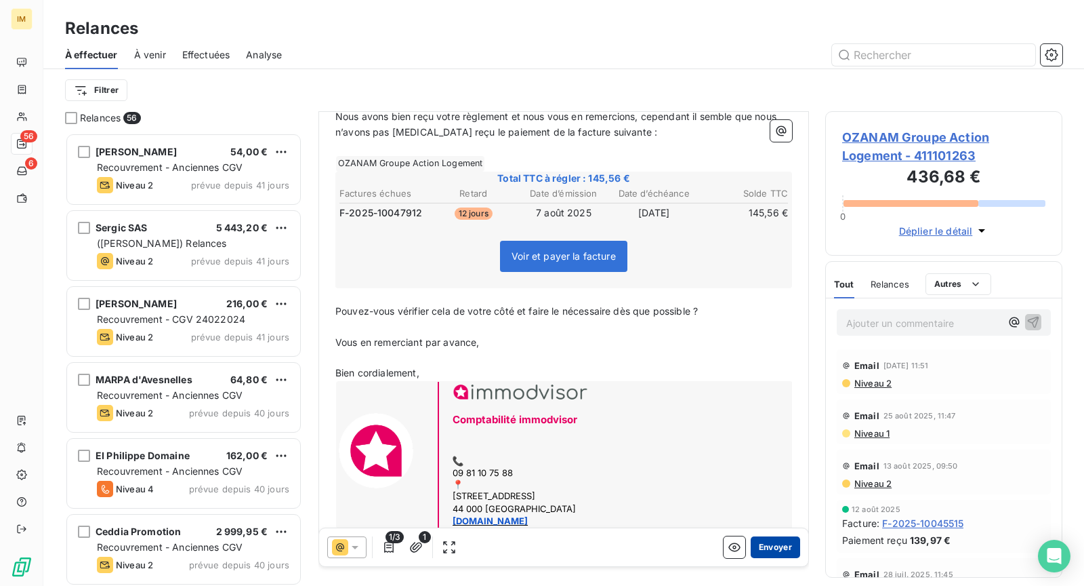
click at [762, 550] on button "Envoyer" at bounding box center [775, 547] width 49 height 22
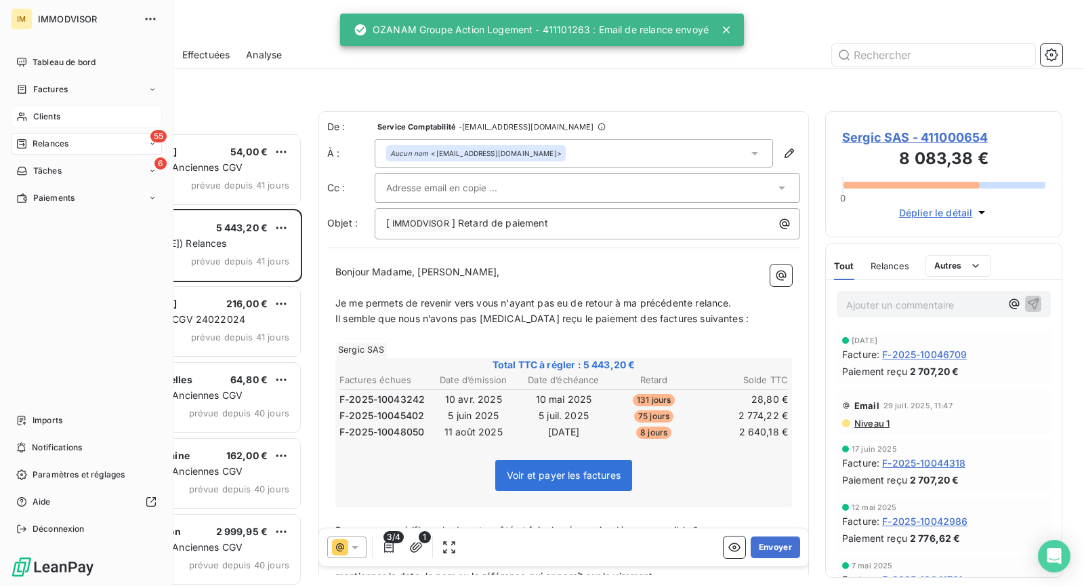
click at [33, 115] on span "Clients" at bounding box center [46, 116] width 27 height 12
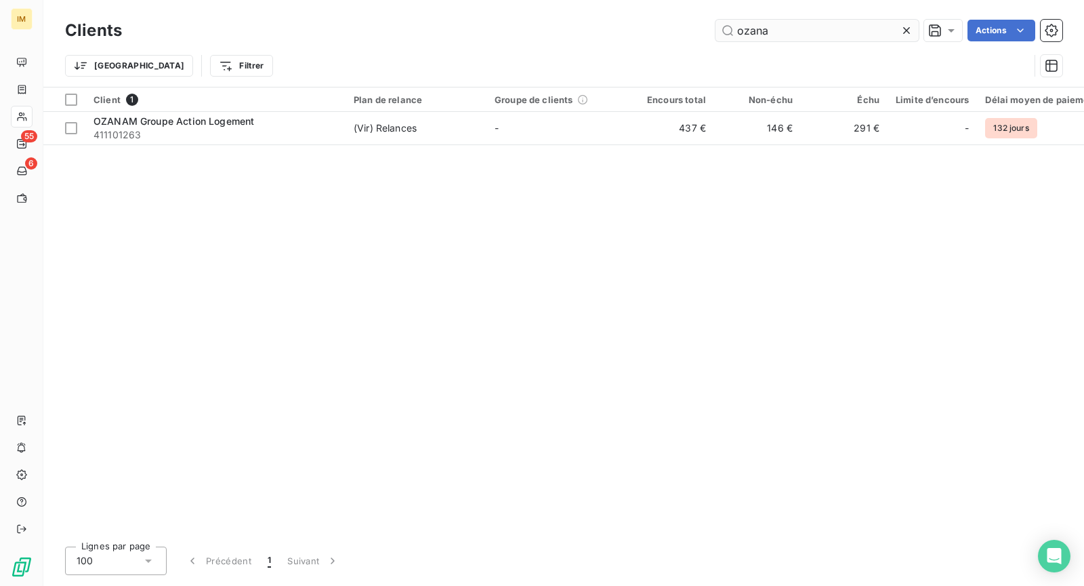
click at [857, 40] on input "ozana" at bounding box center [817, 31] width 203 height 22
click at [855, 35] on input "ozana" at bounding box center [817, 31] width 203 height 22
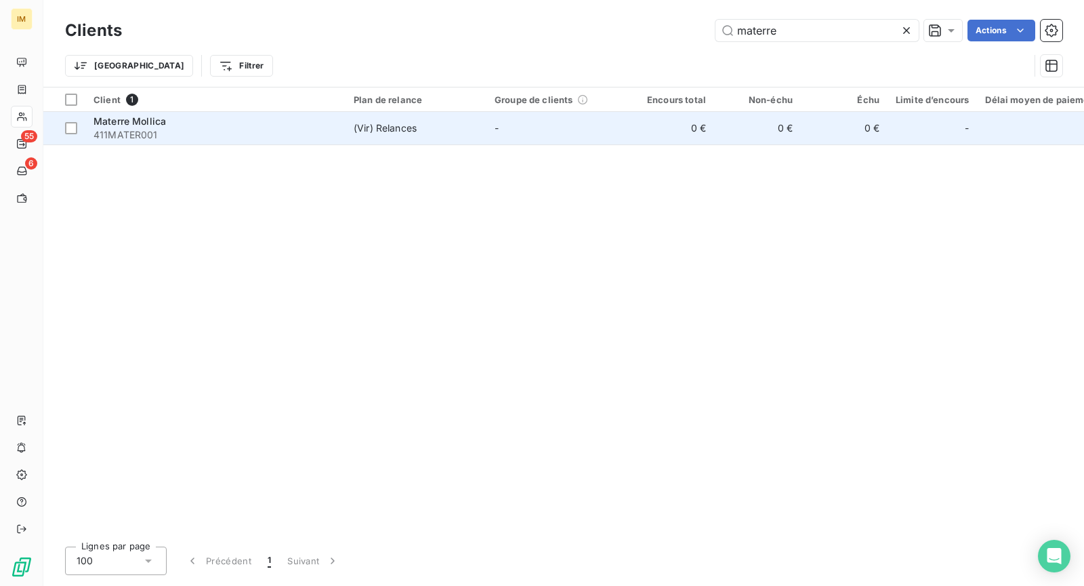
type input "materre"
click at [542, 128] on td "-" at bounding box center [557, 128] width 141 height 33
